Goal: Transaction & Acquisition: Obtain resource

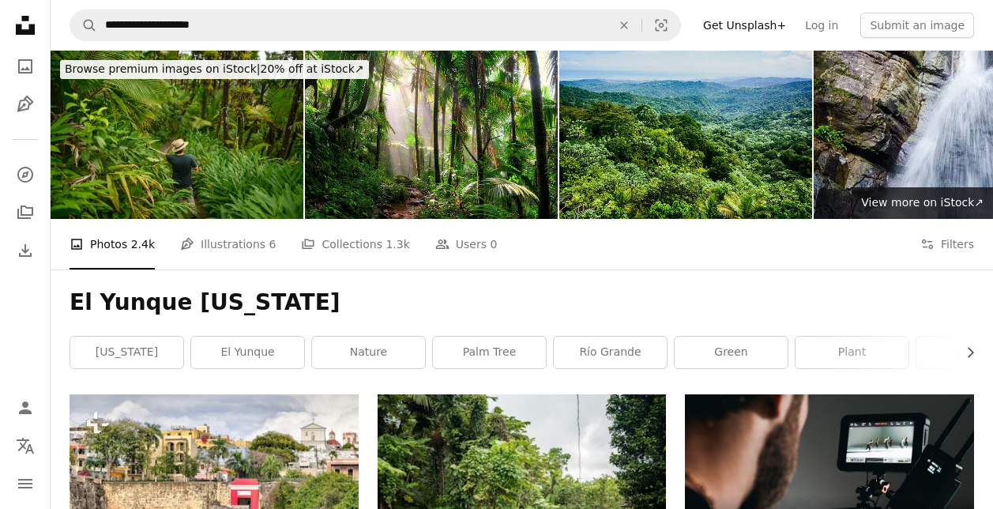
scroll to position [1343, 0]
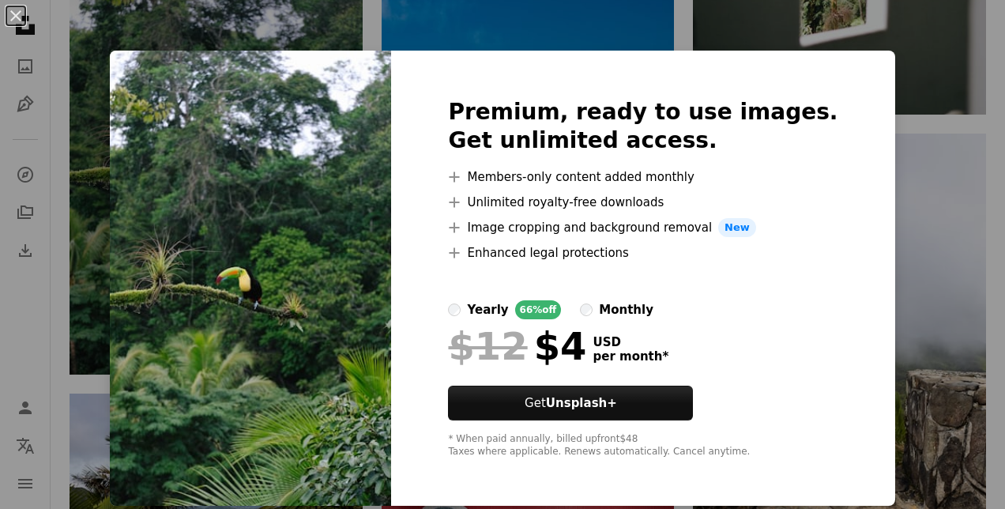
click at [968, 305] on div "An X shape Premium, ready to use images. Get unlimited access. A plus sign Memb…" at bounding box center [502, 254] width 1005 height 509
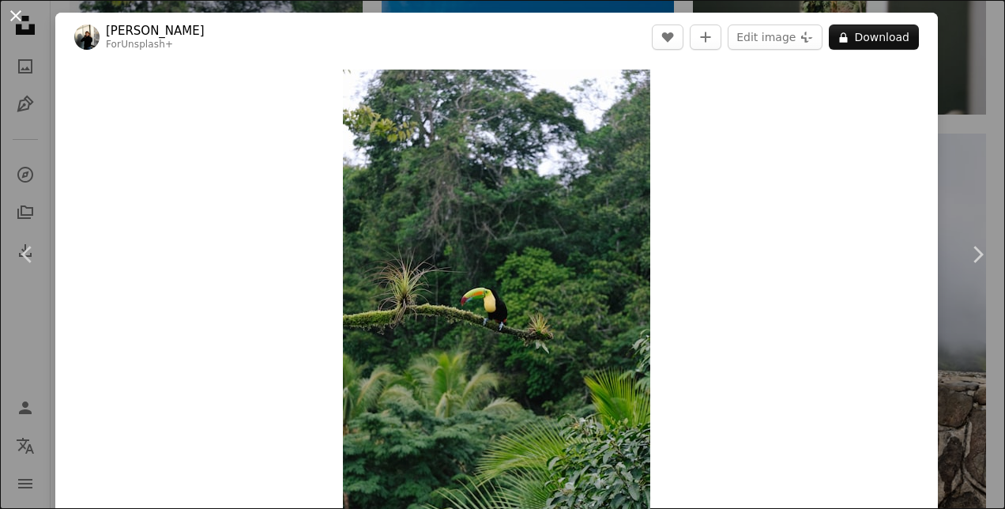
click at [20, 14] on button "An X shape" at bounding box center [15, 15] width 19 height 19
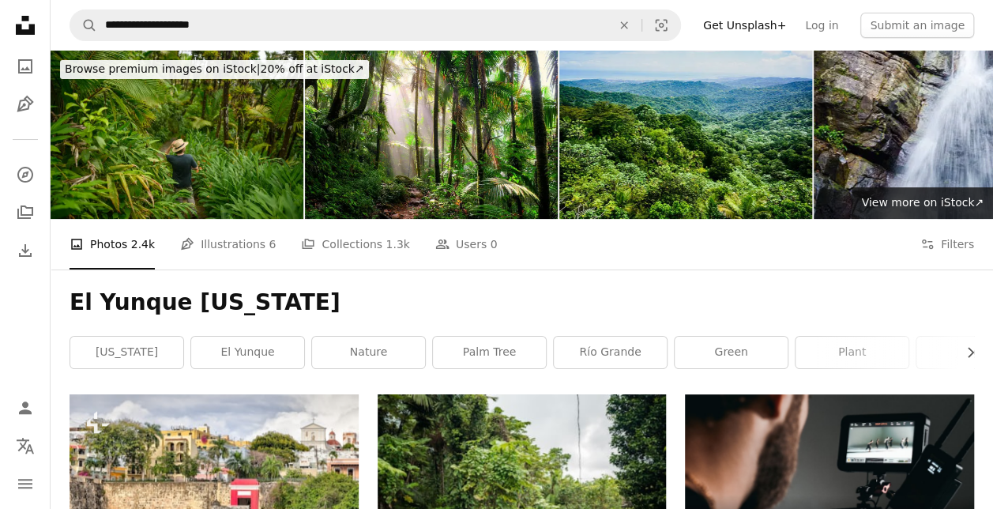
click at [984, 240] on div "A photo Photos 2.4k Pen Tool Illustrations 6 A stack of folders Collections 1.3…" at bounding box center [522, 244] width 943 height 51
click at [961, 242] on button "Filters Filters" at bounding box center [947, 244] width 54 height 51
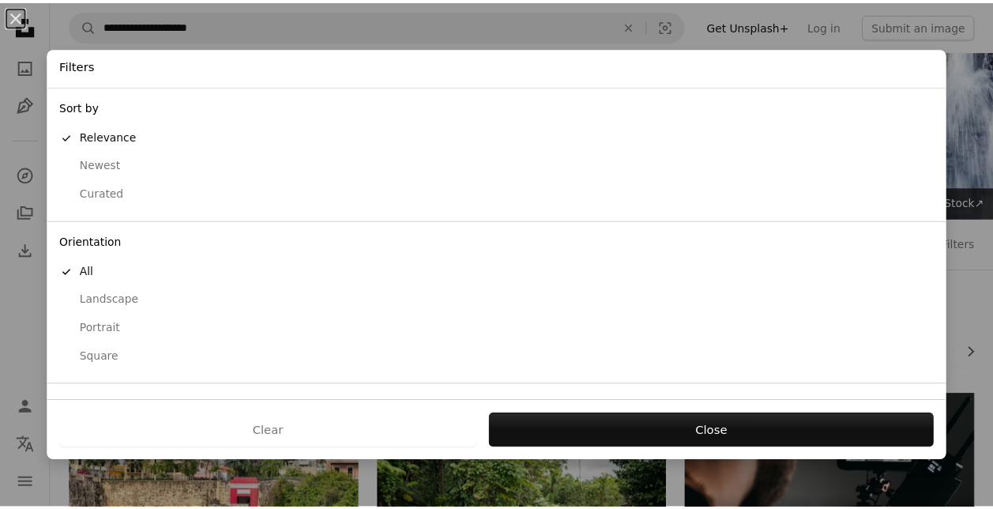
scroll to position [115, 0]
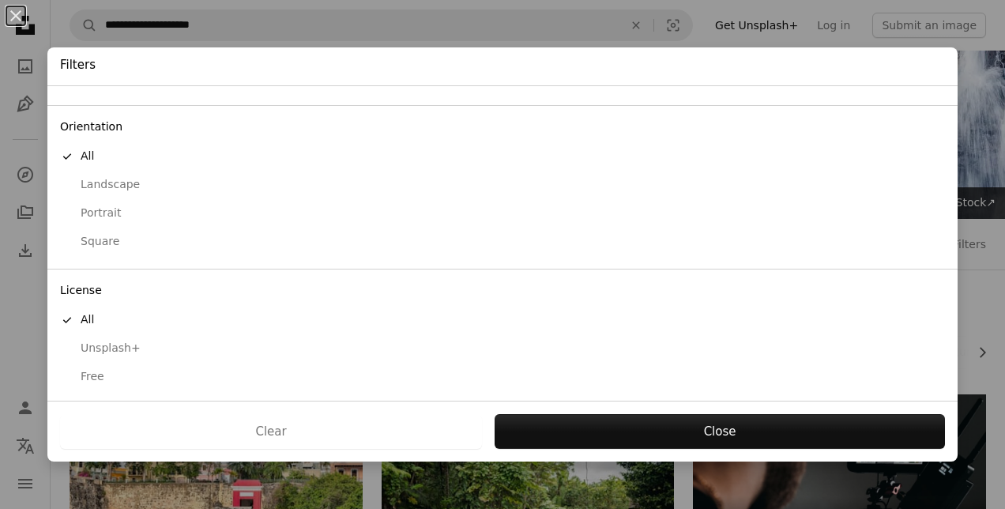
click at [106, 374] on div "Free" at bounding box center [502, 377] width 885 height 16
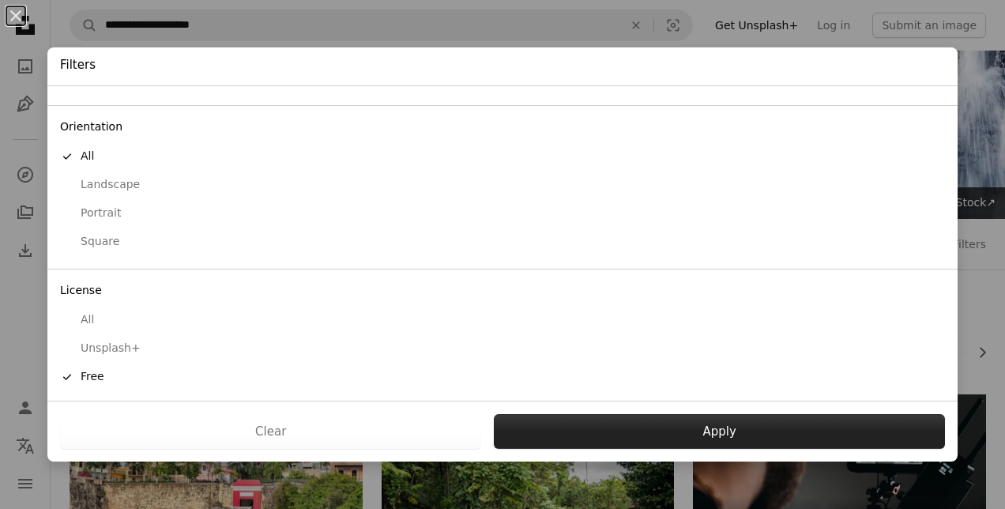
click at [578, 423] on button "Apply" at bounding box center [719, 431] width 451 height 35
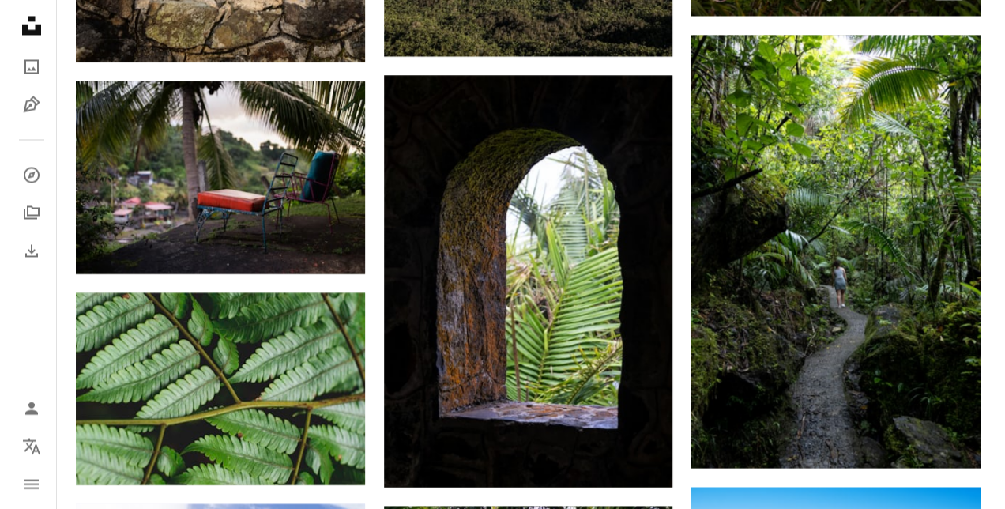
scroll to position [1343, 0]
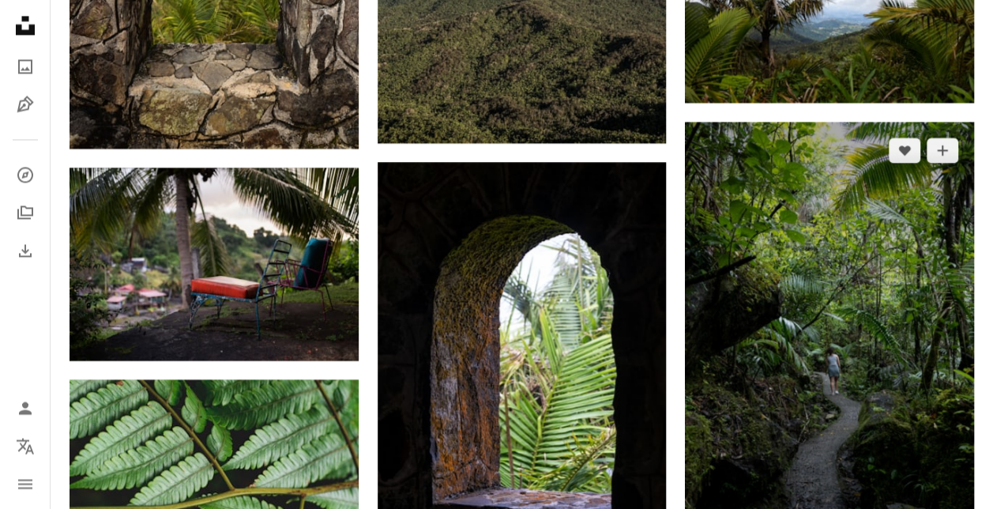
click at [837, 354] on img at bounding box center [829, 338] width 289 height 433
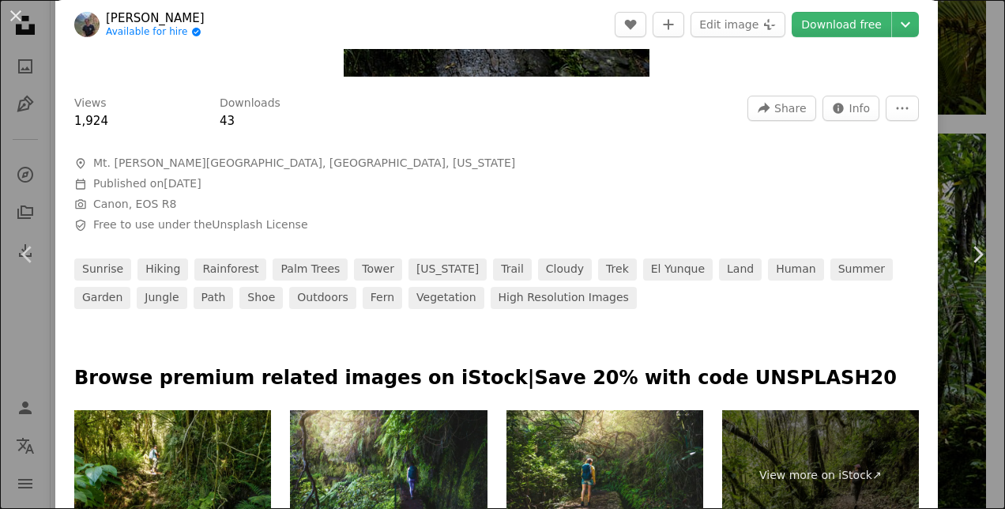
scroll to position [553, 0]
